Goal: Transaction & Acquisition: Purchase product/service

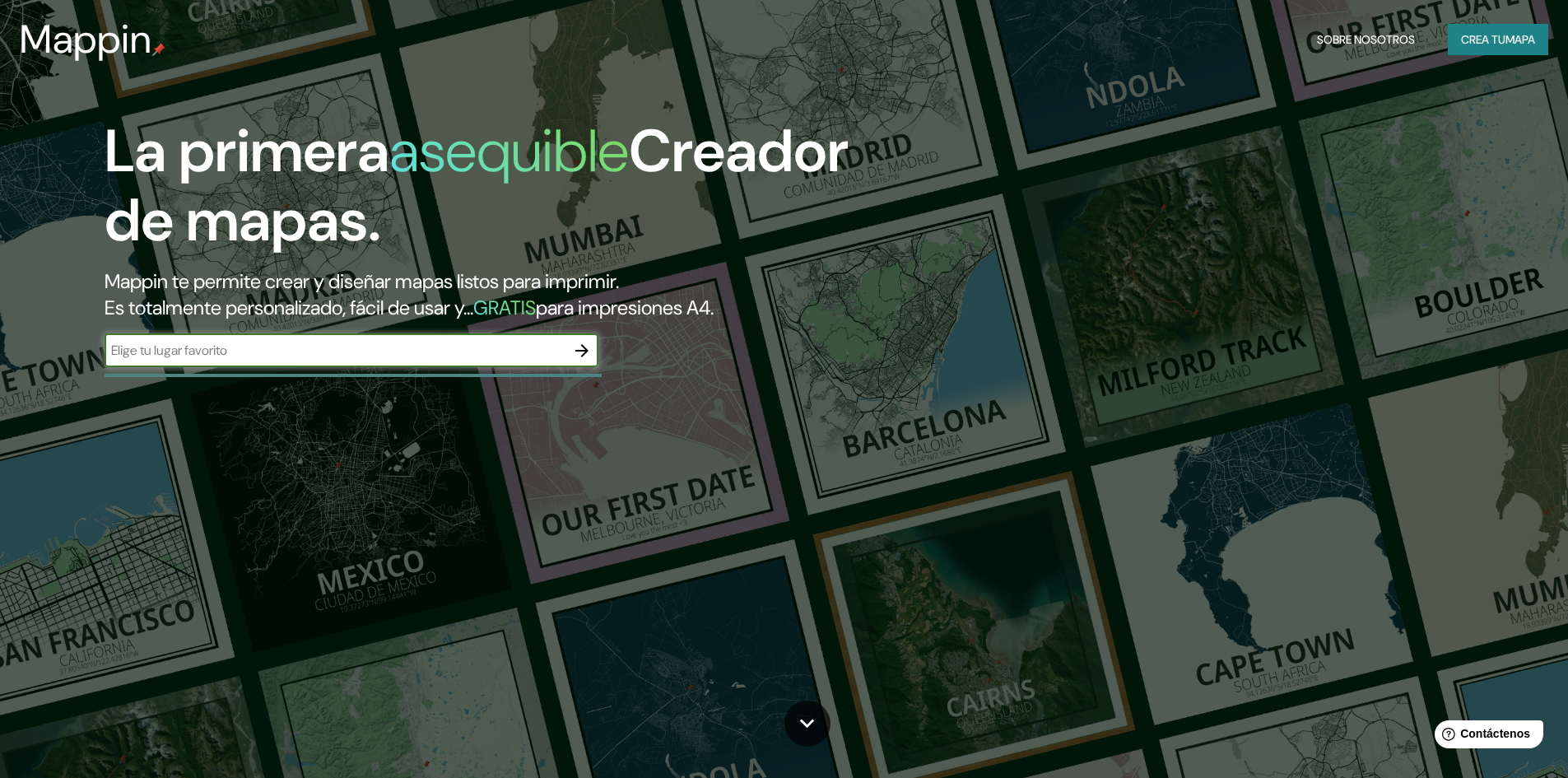
click at [501, 353] on input "text" at bounding box center [335, 350] width 461 height 19
type input "[GEOGRAPHIC_DATA]"
click at [583, 358] on icon "button" at bounding box center [582, 351] width 20 height 20
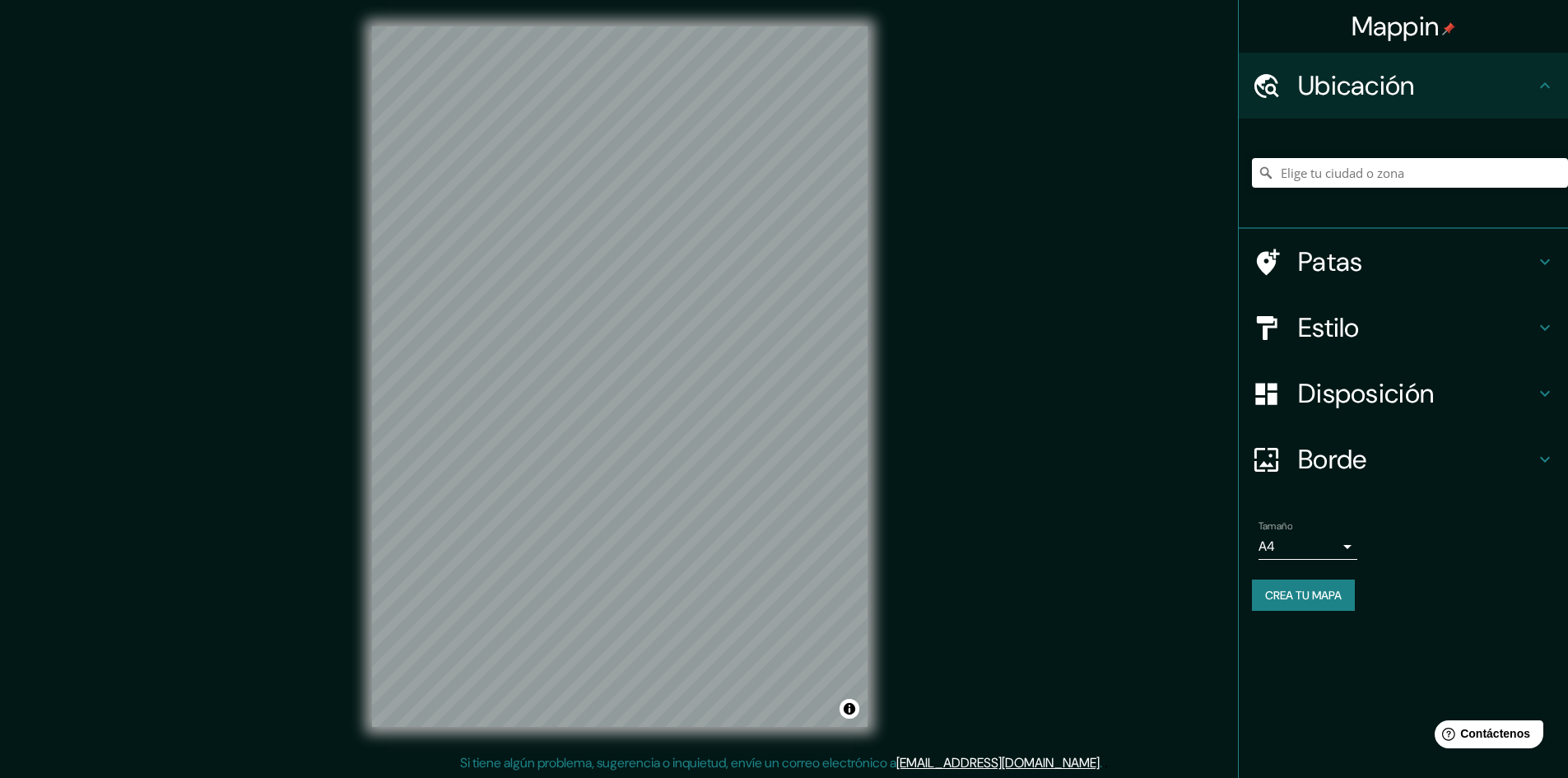
click at [1509, 400] on h4 "Disposición" at bounding box center [1417, 393] width 237 height 33
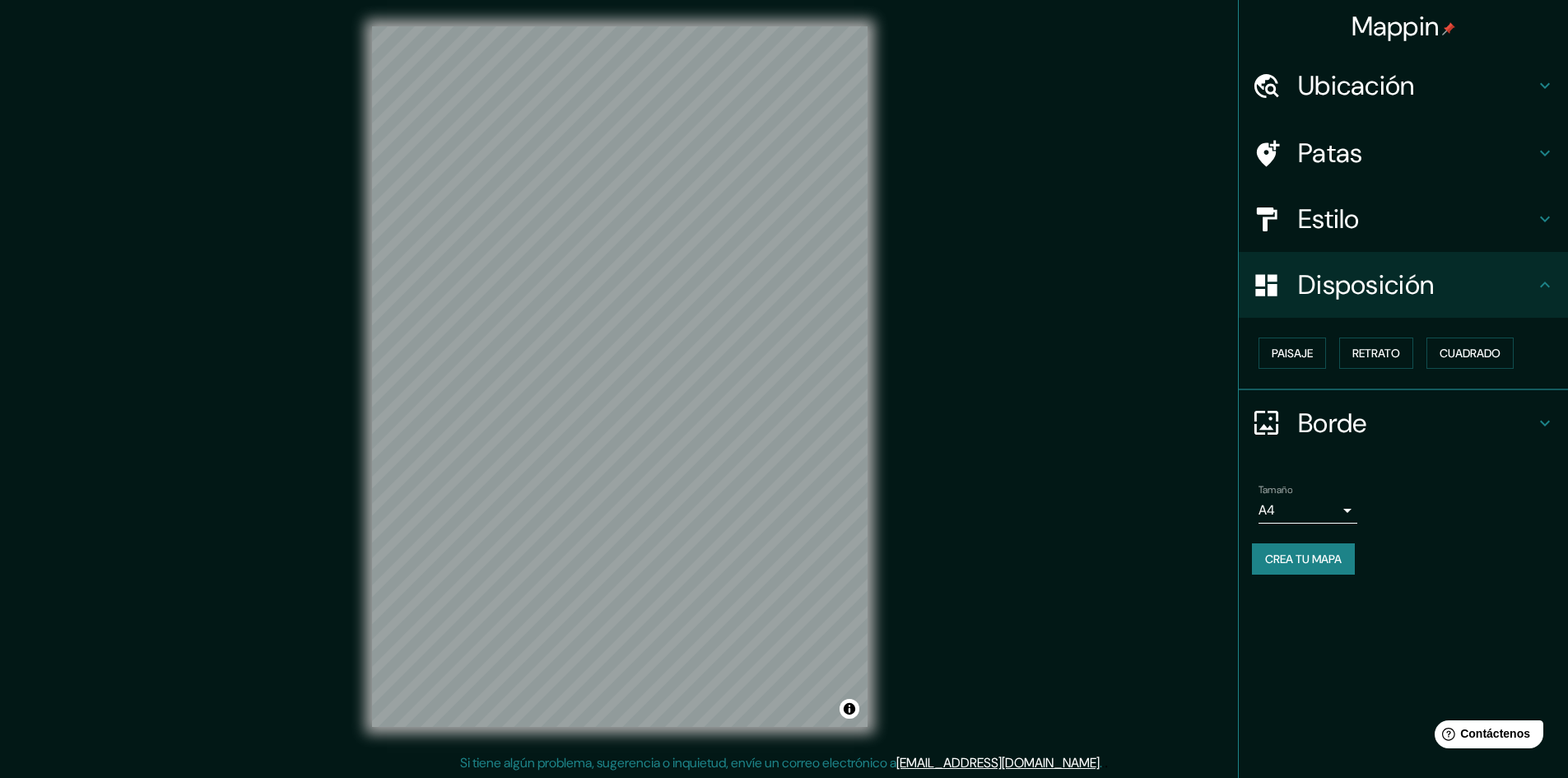
click at [1504, 261] on div "Disposición" at bounding box center [1403, 284] width 329 height 66
click at [1545, 221] on icon at bounding box center [1545, 219] width 10 height 6
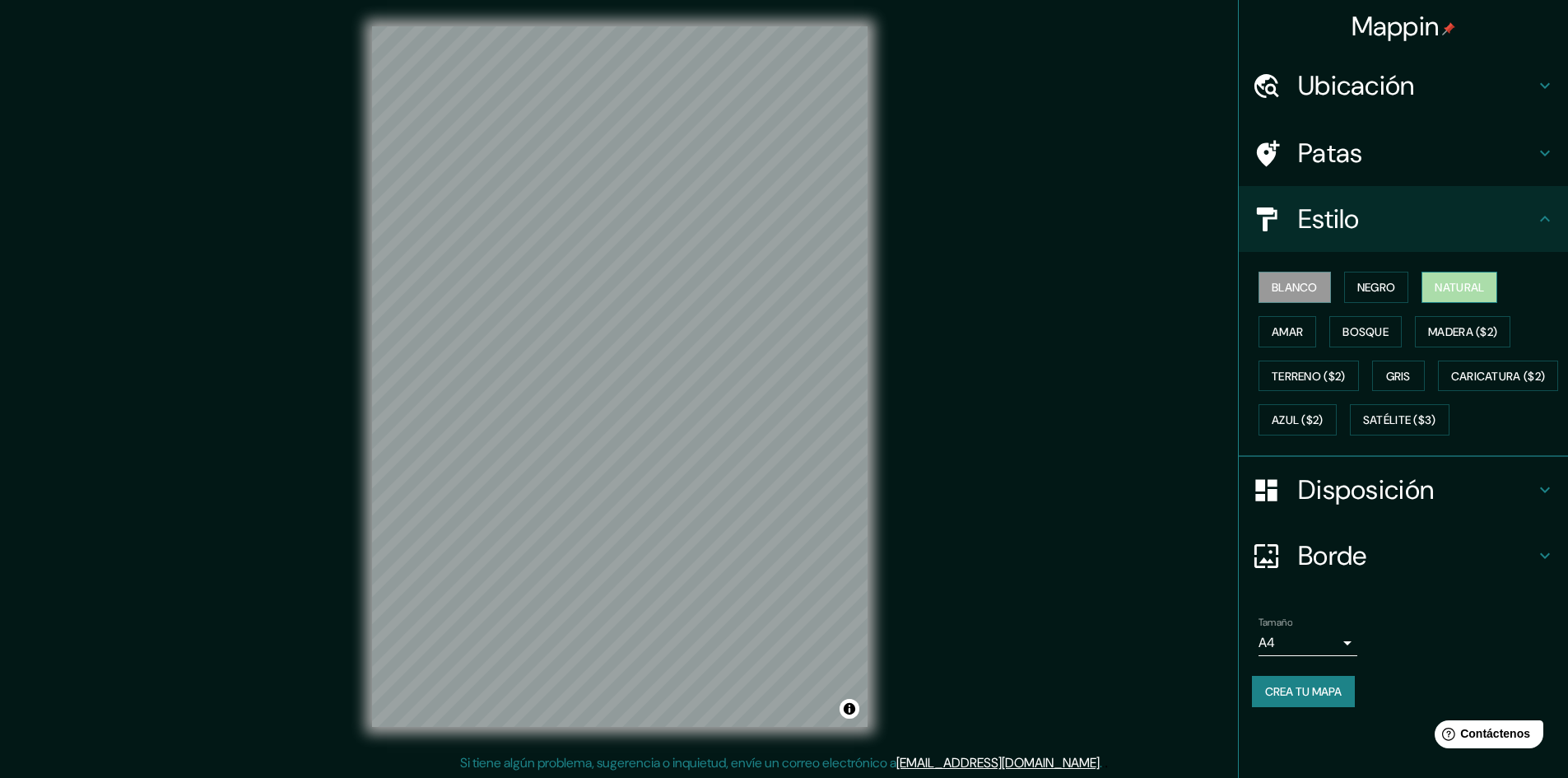
click at [1450, 283] on font "Natural" at bounding box center [1459, 287] width 49 height 15
click at [1311, 293] on font "Blanco" at bounding box center [1295, 287] width 46 height 15
click at [1370, 507] on font "Disposición" at bounding box center [1366, 489] width 136 height 34
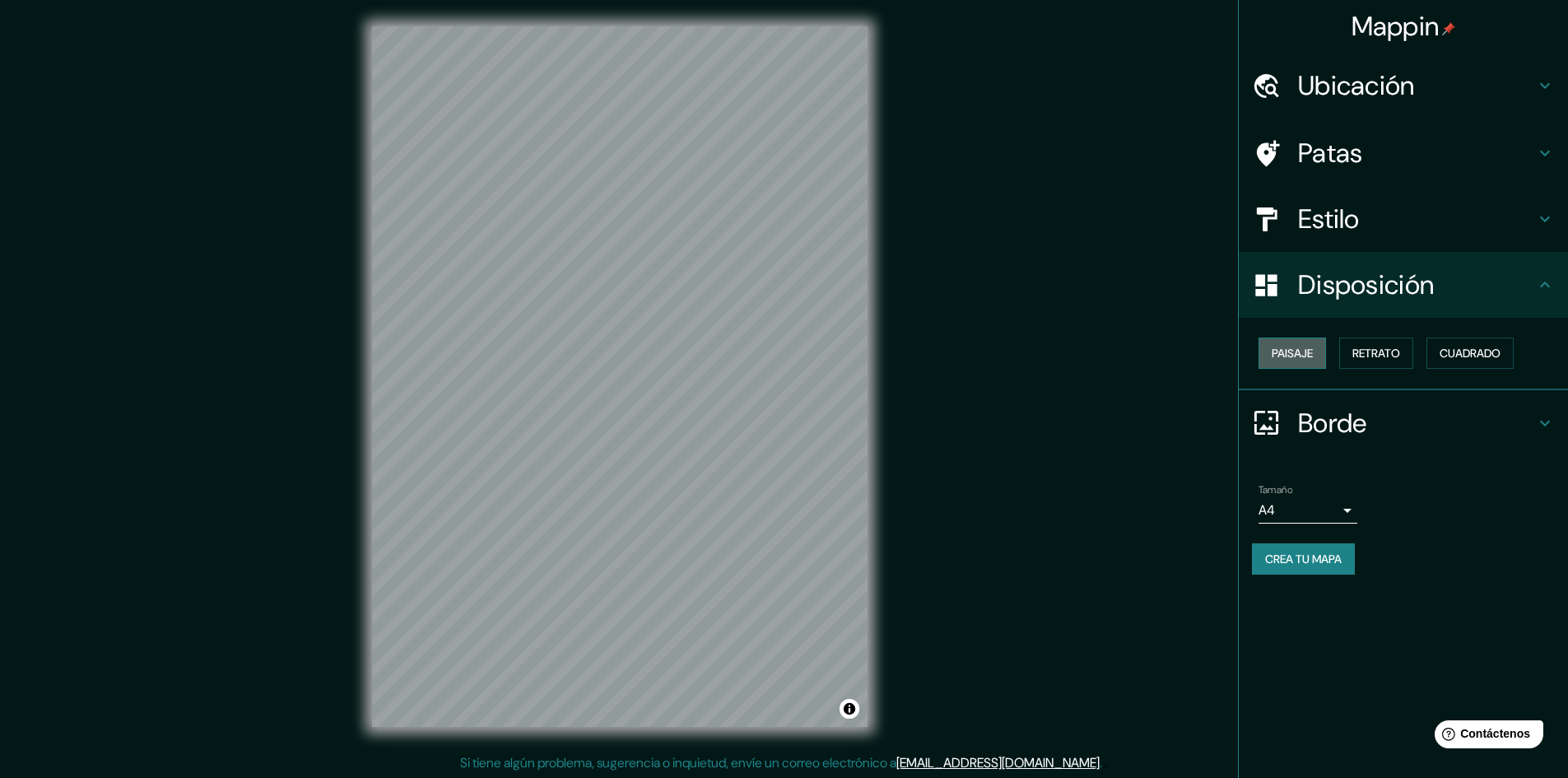
click at [1308, 352] on font "Paisaje" at bounding box center [1292, 353] width 41 height 15
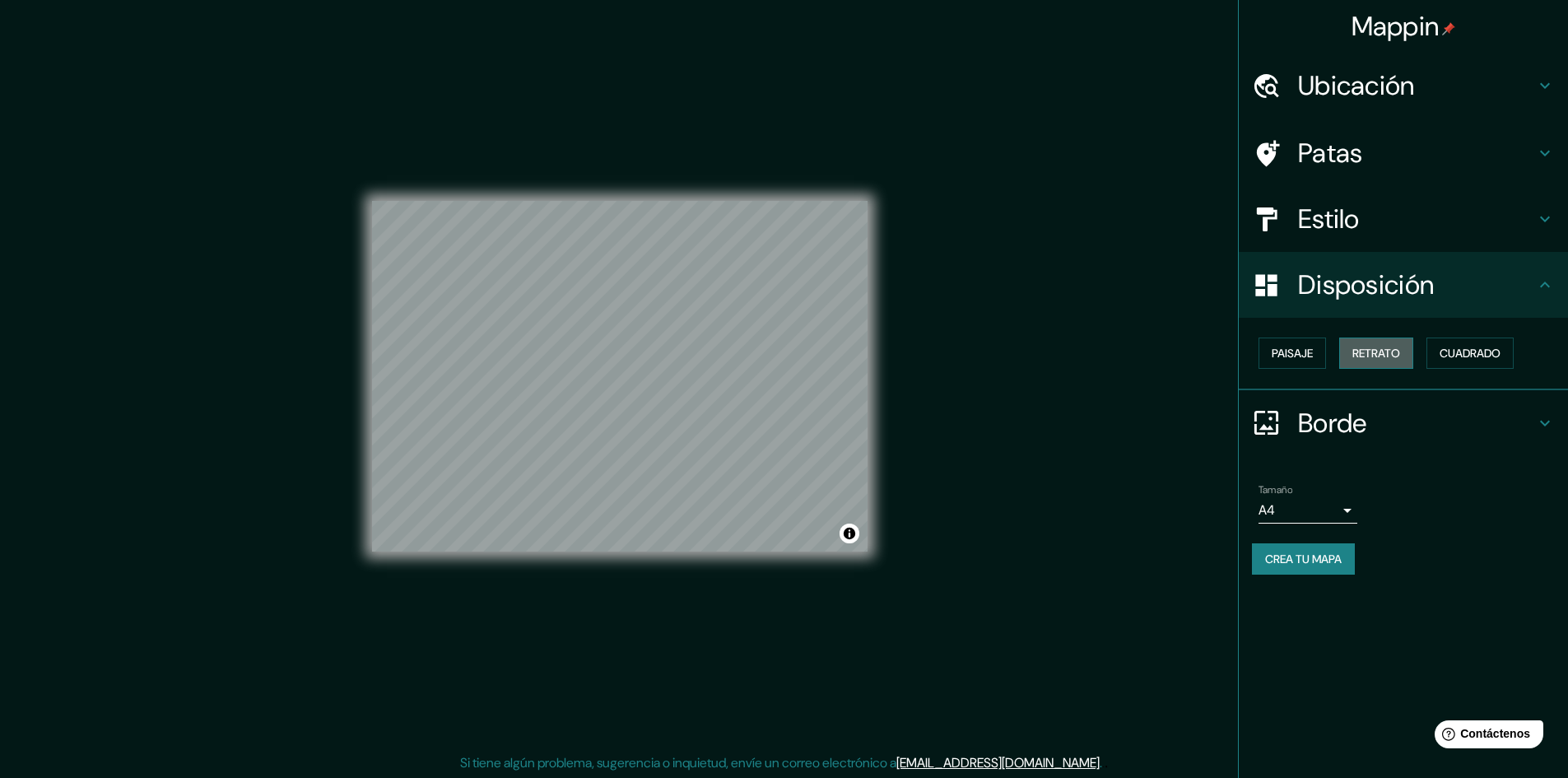
click at [1366, 354] on font "Retrato" at bounding box center [1376, 353] width 48 height 15
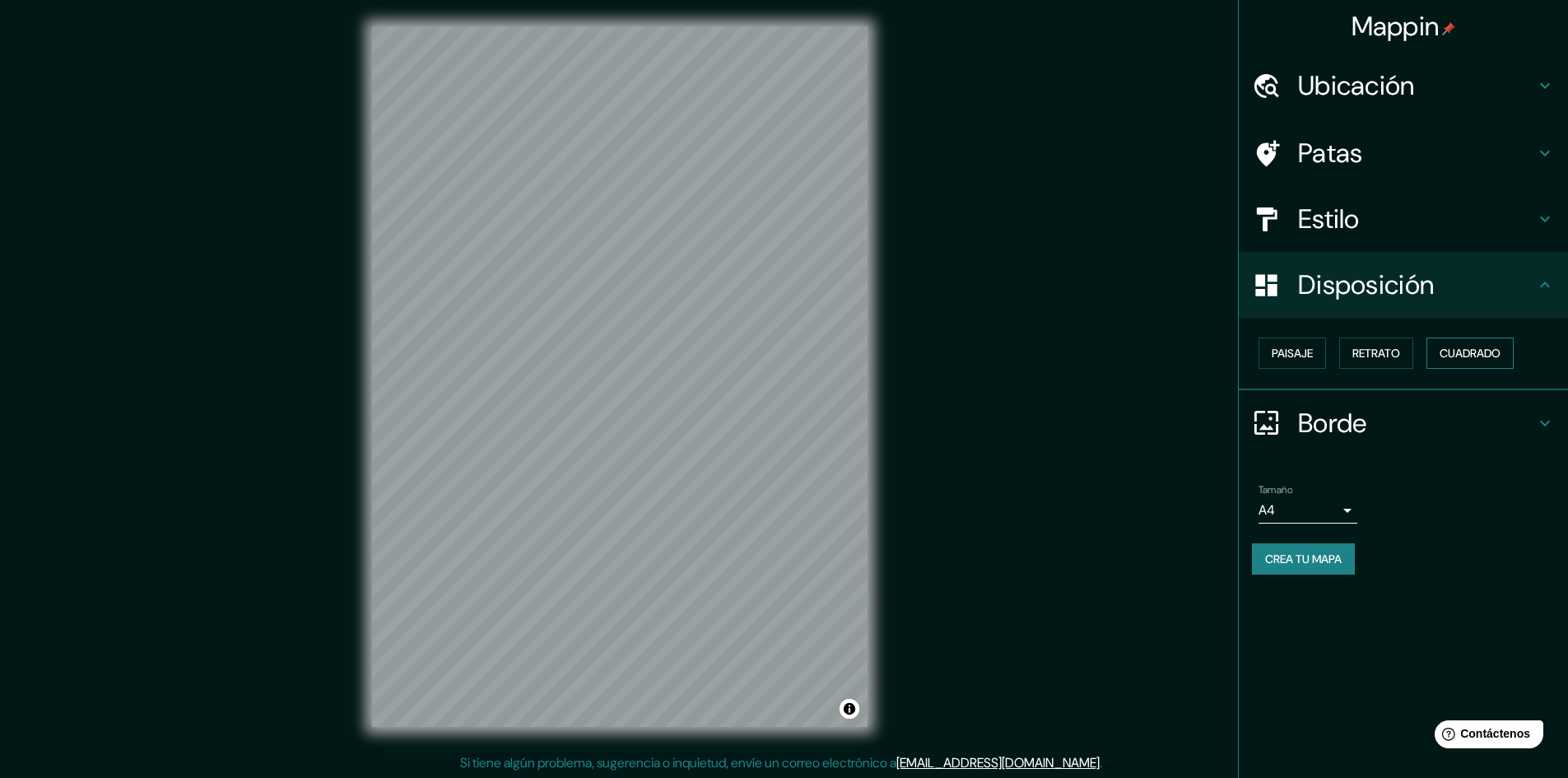
click at [1481, 357] on font "Cuadrado" at bounding box center [1470, 353] width 61 height 15
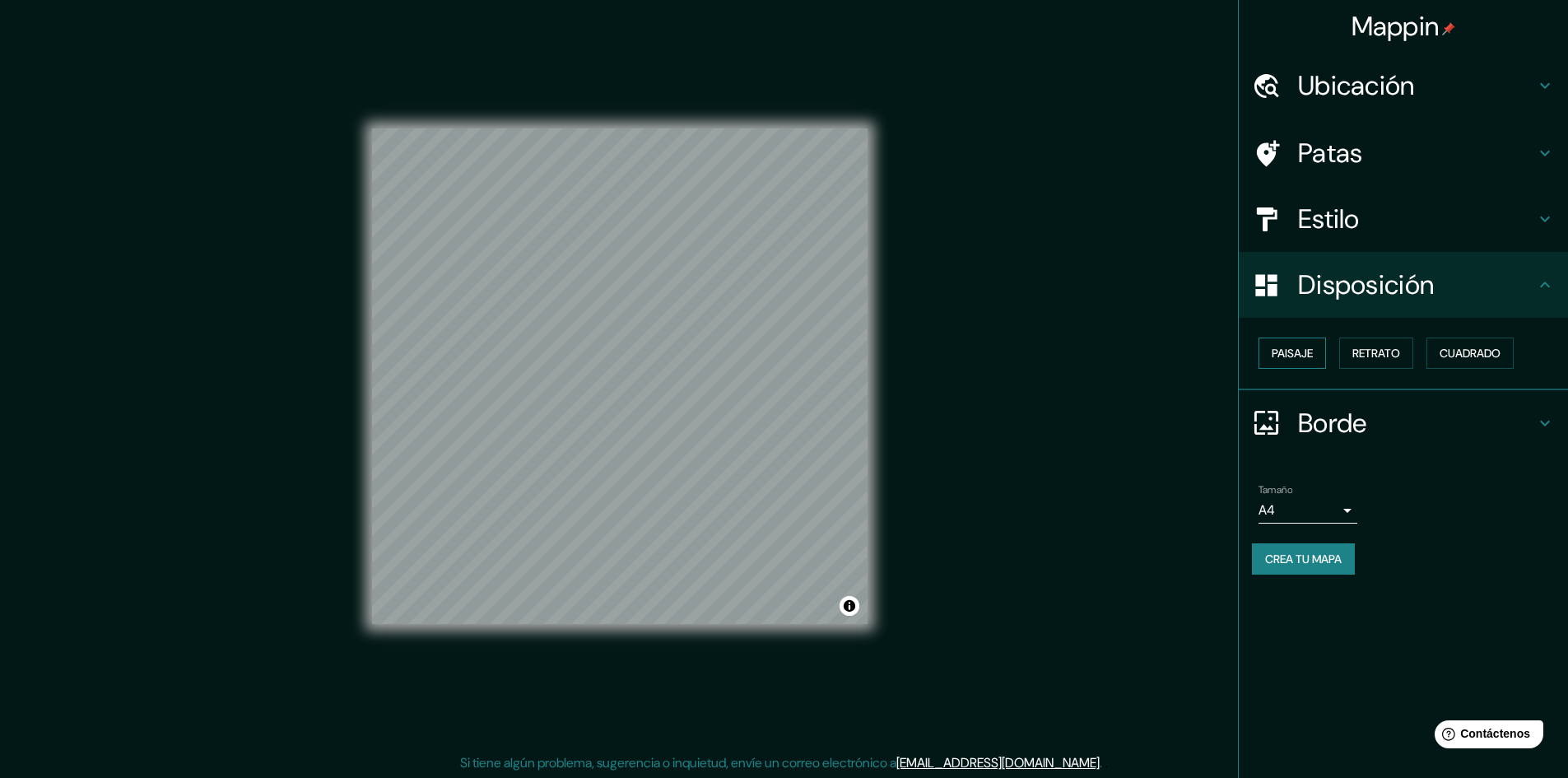
click at [1296, 351] on font "Paisaje" at bounding box center [1292, 353] width 41 height 15
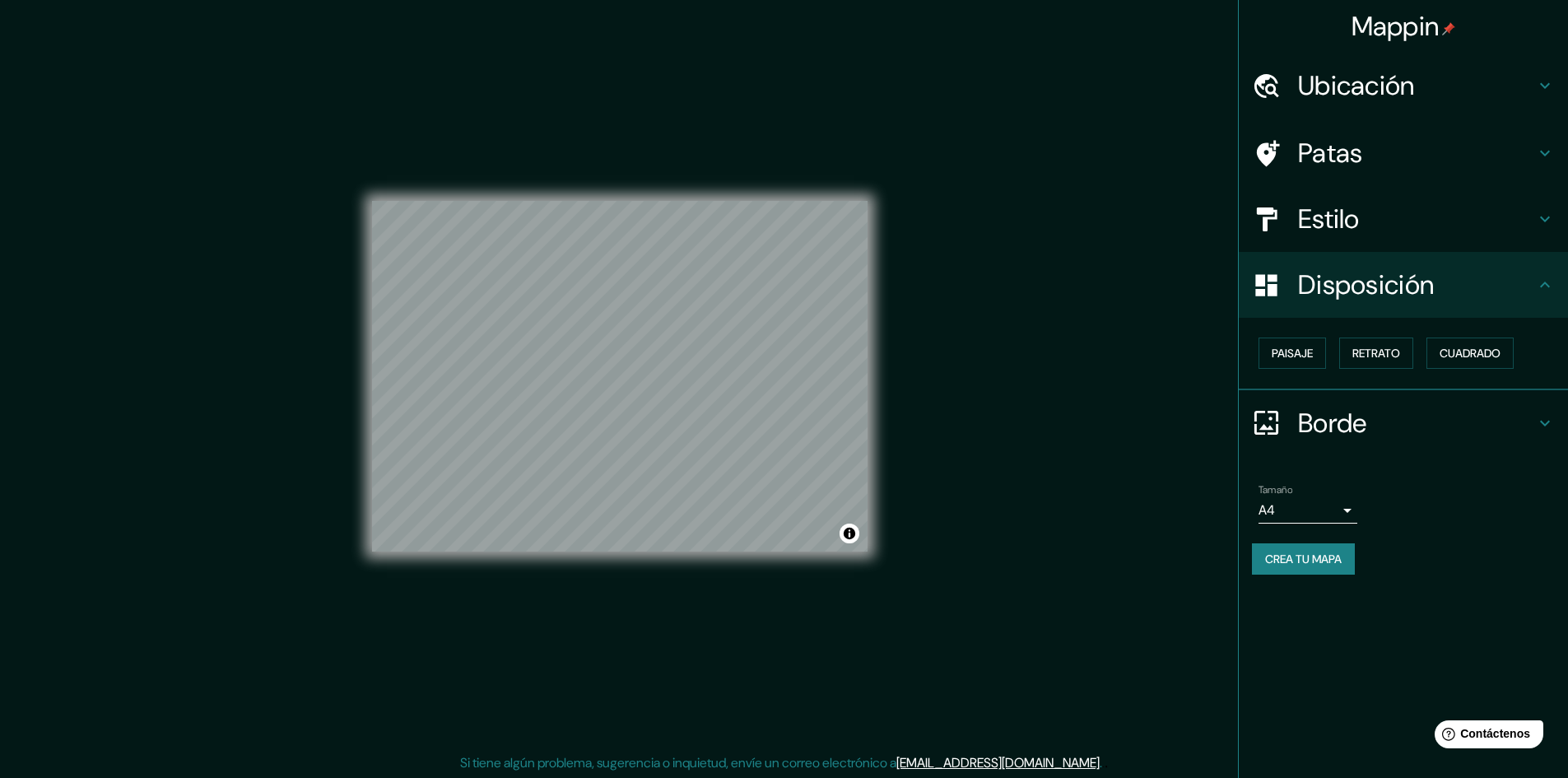
click at [973, 425] on div "Mappin Ubicación Patas Estilo Disposición Paisaje Retrato Cuadrado Borde Elige …" at bounding box center [784, 389] width 1568 height 780
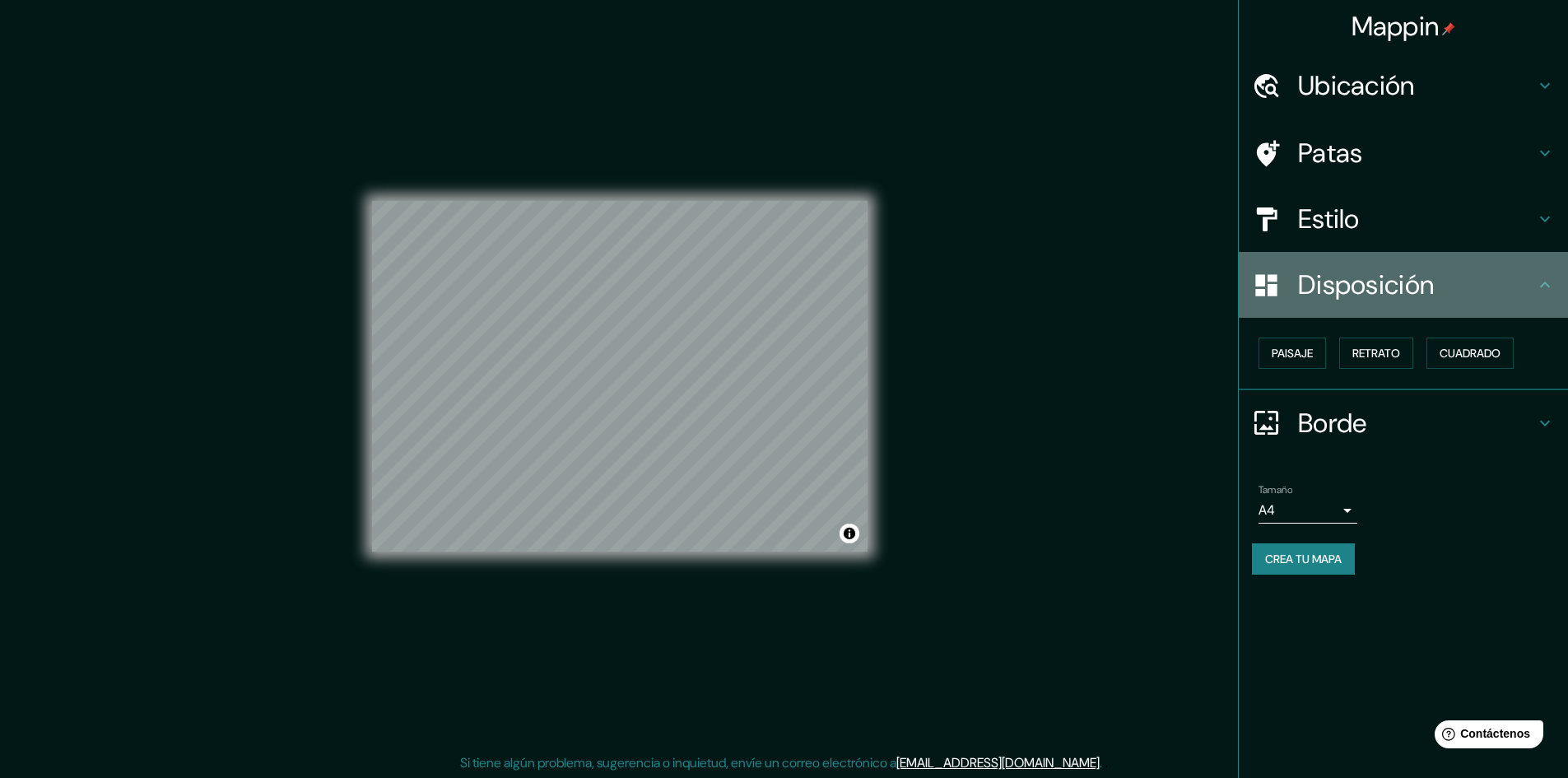
click at [1423, 283] on font "Disposición" at bounding box center [1366, 284] width 136 height 34
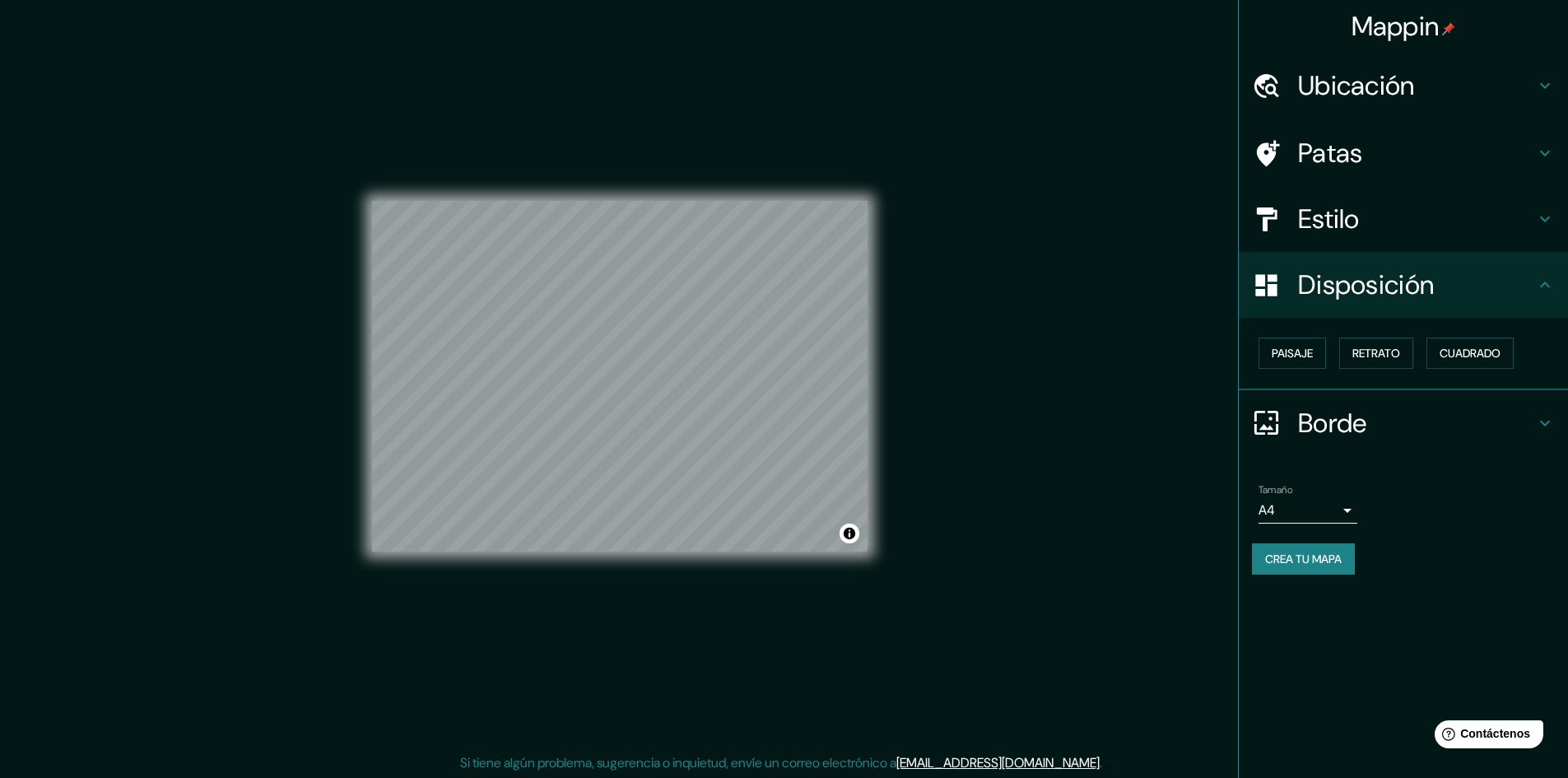
click at [1412, 220] on h4 "Estilo" at bounding box center [1417, 218] width 237 height 33
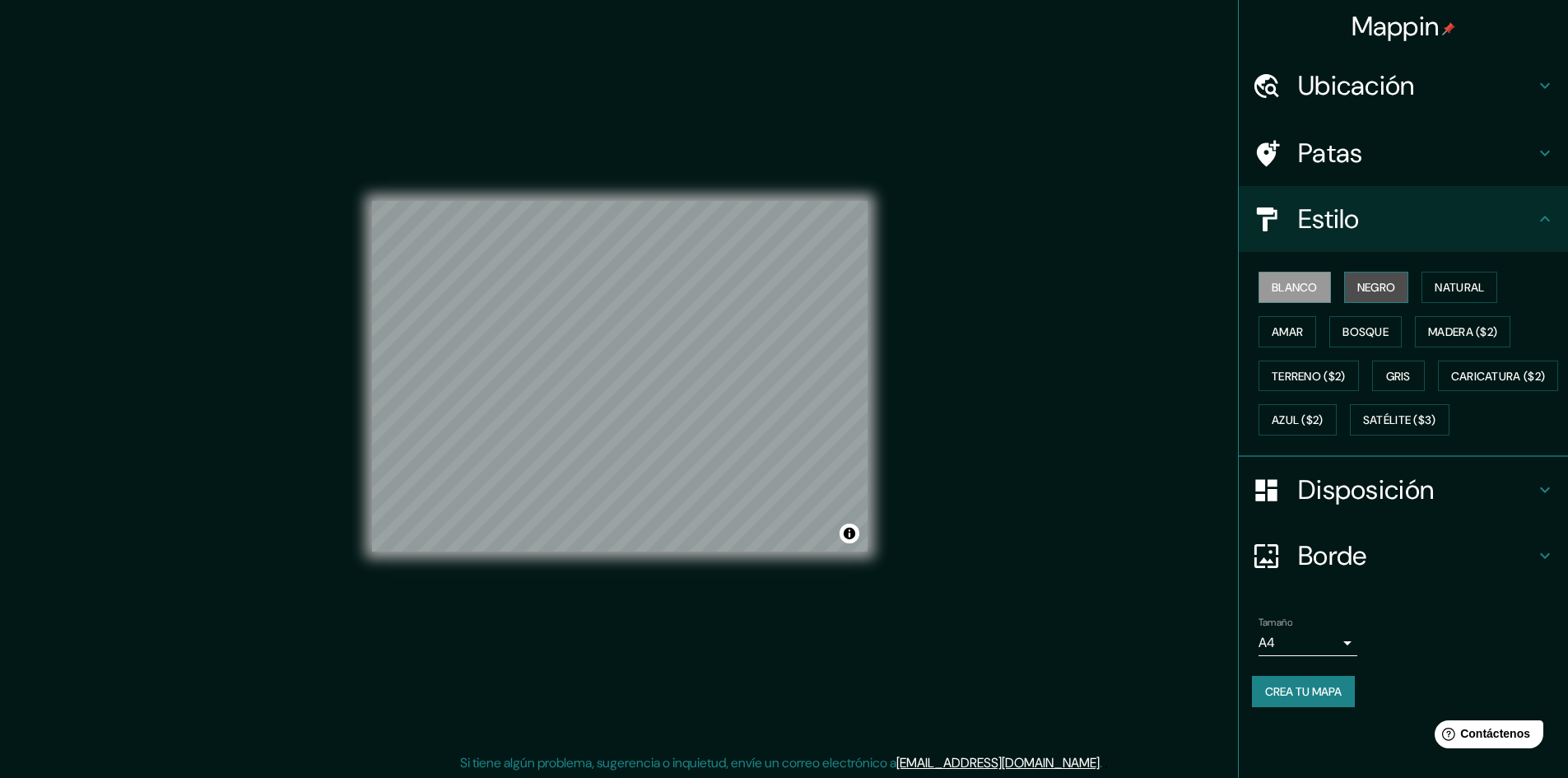
click at [1400, 290] on button "Negro" at bounding box center [1377, 287] width 65 height 31
click at [1461, 286] on font "Natural" at bounding box center [1459, 287] width 49 height 15
click at [1286, 337] on font "Amar" at bounding box center [1287, 332] width 31 height 15
click at [1375, 292] on font "Negro" at bounding box center [1377, 287] width 38 height 15
click at [1294, 286] on font "Blanco" at bounding box center [1295, 287] width 46 height 15
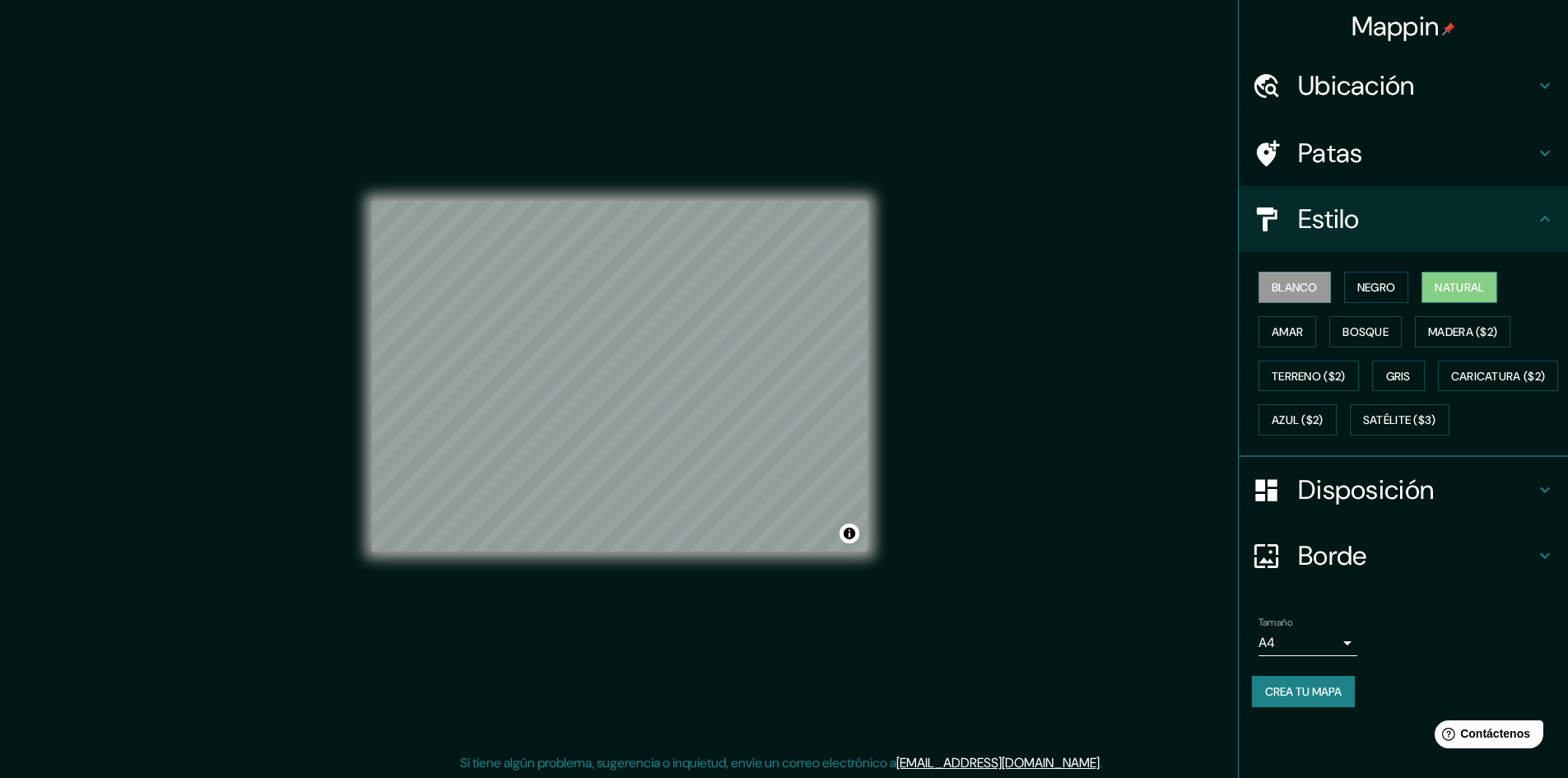
click at [1471, 284] on font "Natural" at bounding box center [1459, 287] width 49 height 15
